Goal: Task Accomplishment & Management: Manage account settings

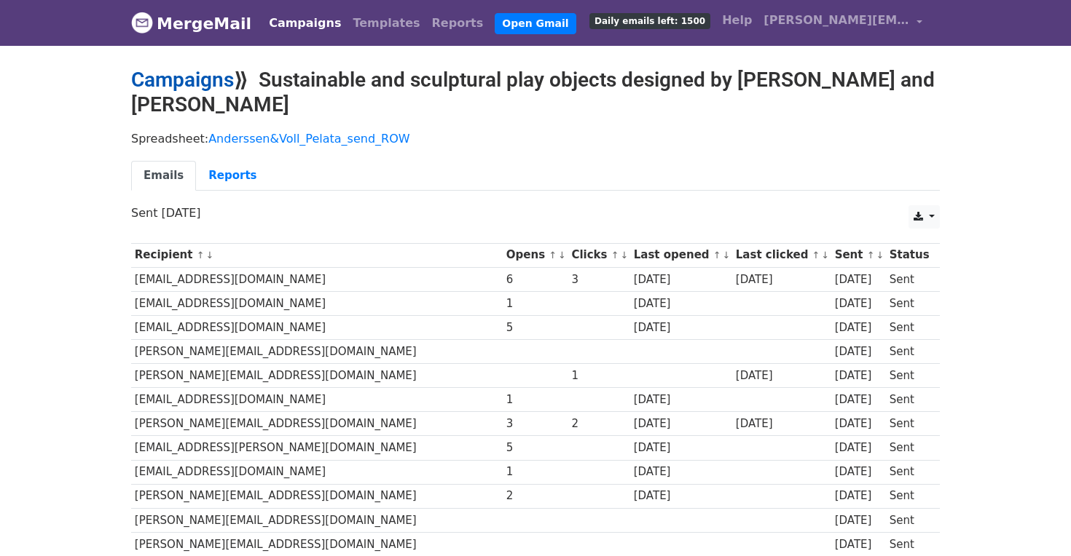
click at [227, 73] on link "Campaigns" at bounding box center [182, 80] width 103 height 24
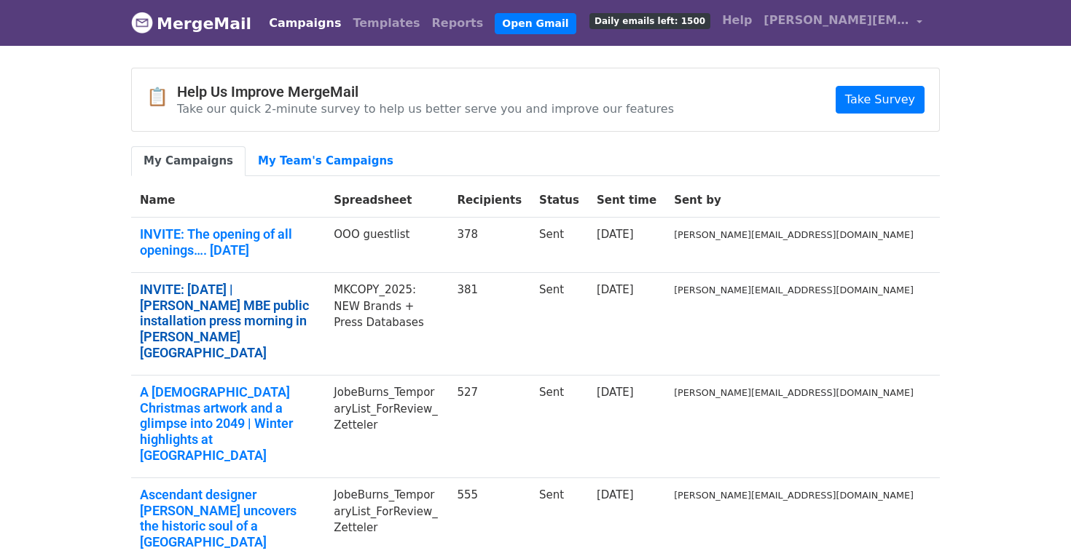
click at [300, 282] on link "INVITE: 2 October ‘25 | Yinka Ilori MBE public installation press morning in Mi…" at bounding box center [228, 321] width 176 height 79
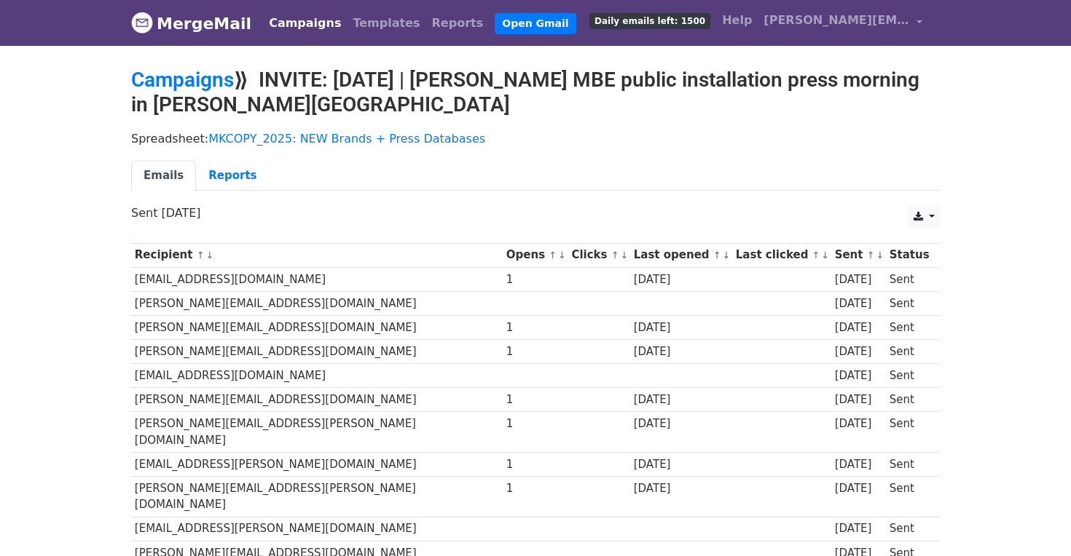
scroll to position [2098, 0]
